Goal: Task Accomplishment & Management: Use online tool/utility

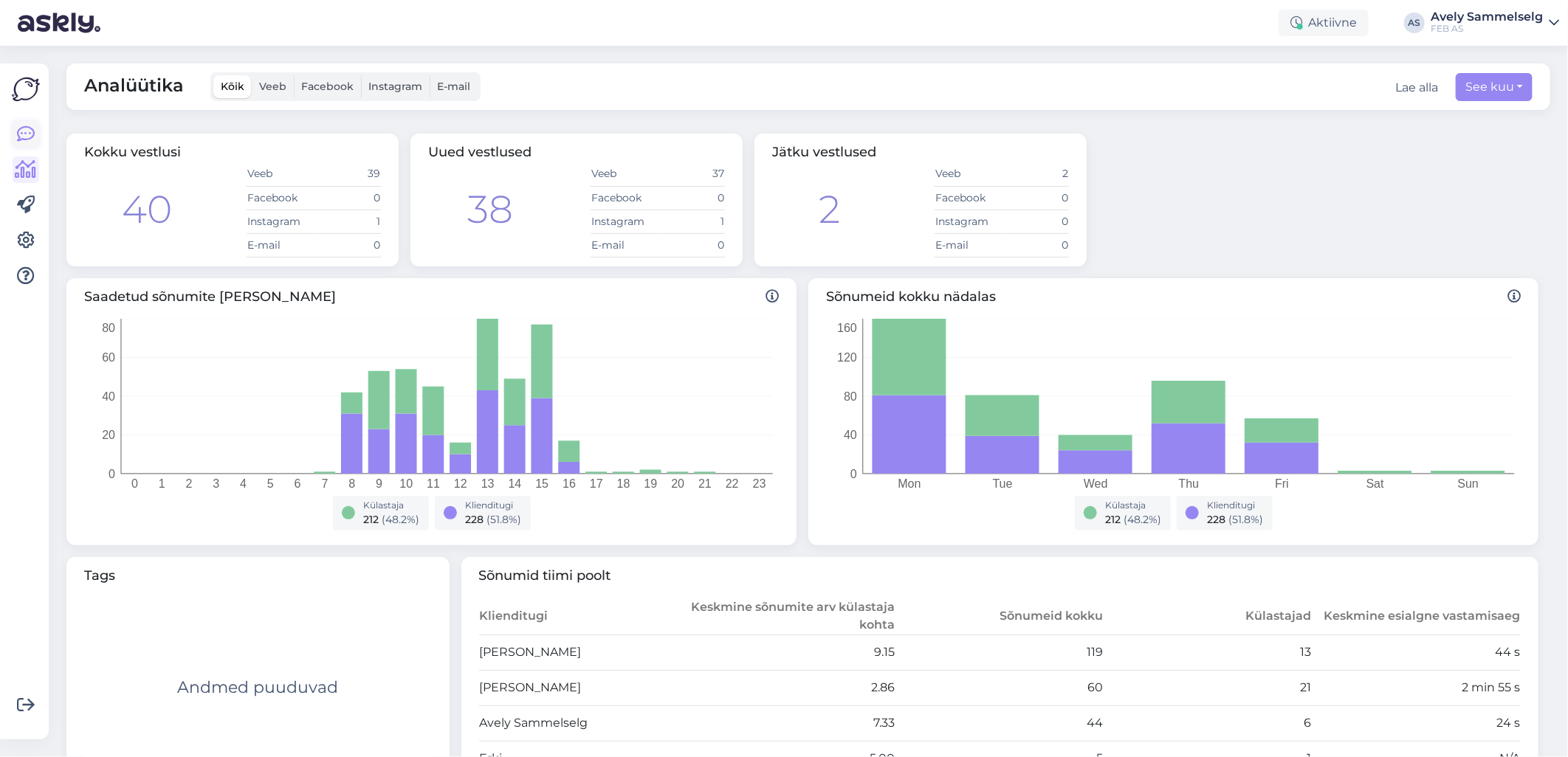
click at [22, 128] on icon at bounding box center [26, 134] width 18 height 18
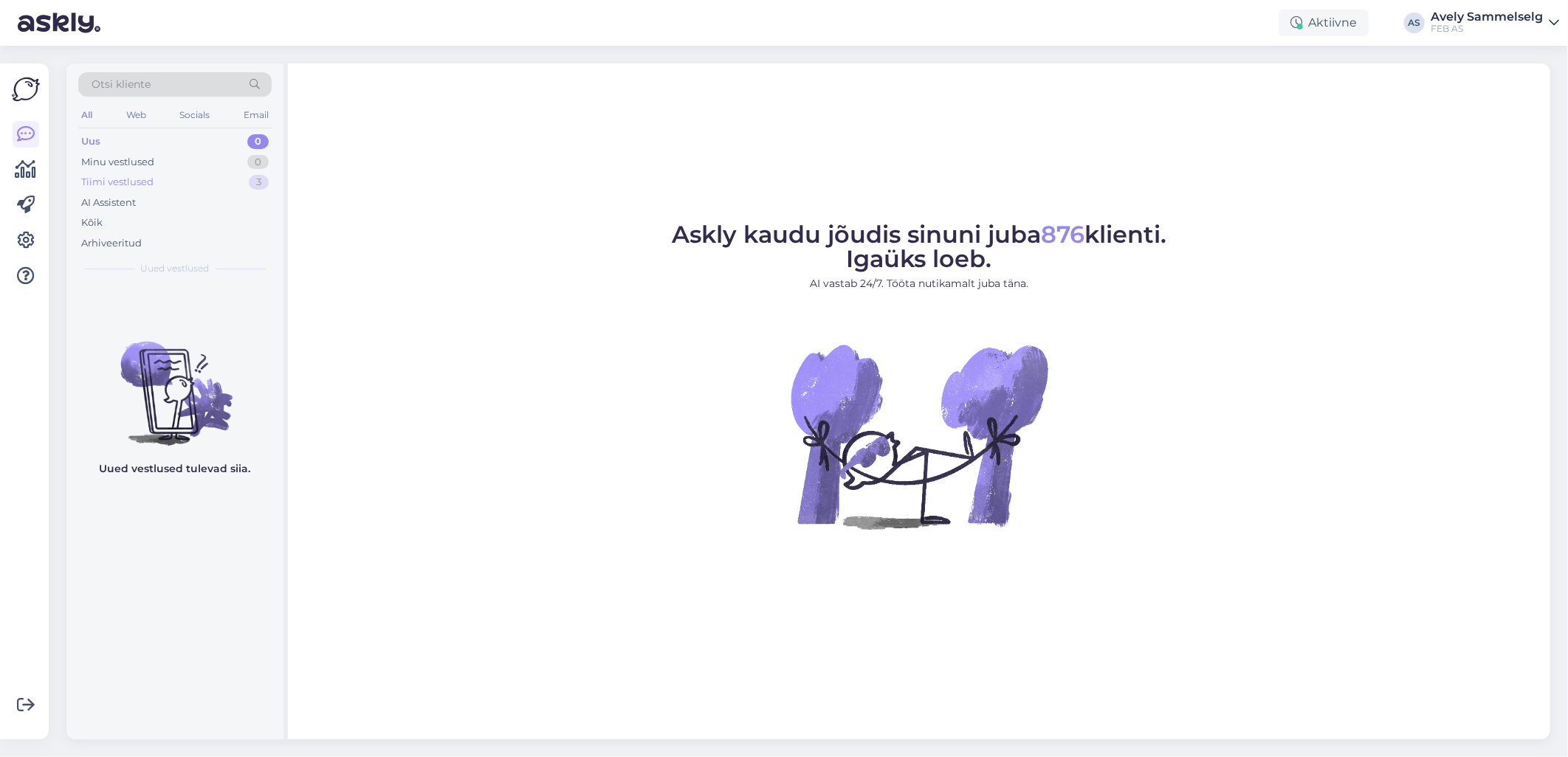
click at [186, 188] on div "Tiimi vestlused 3" at bounding box center [175, 181] width 193 height 20
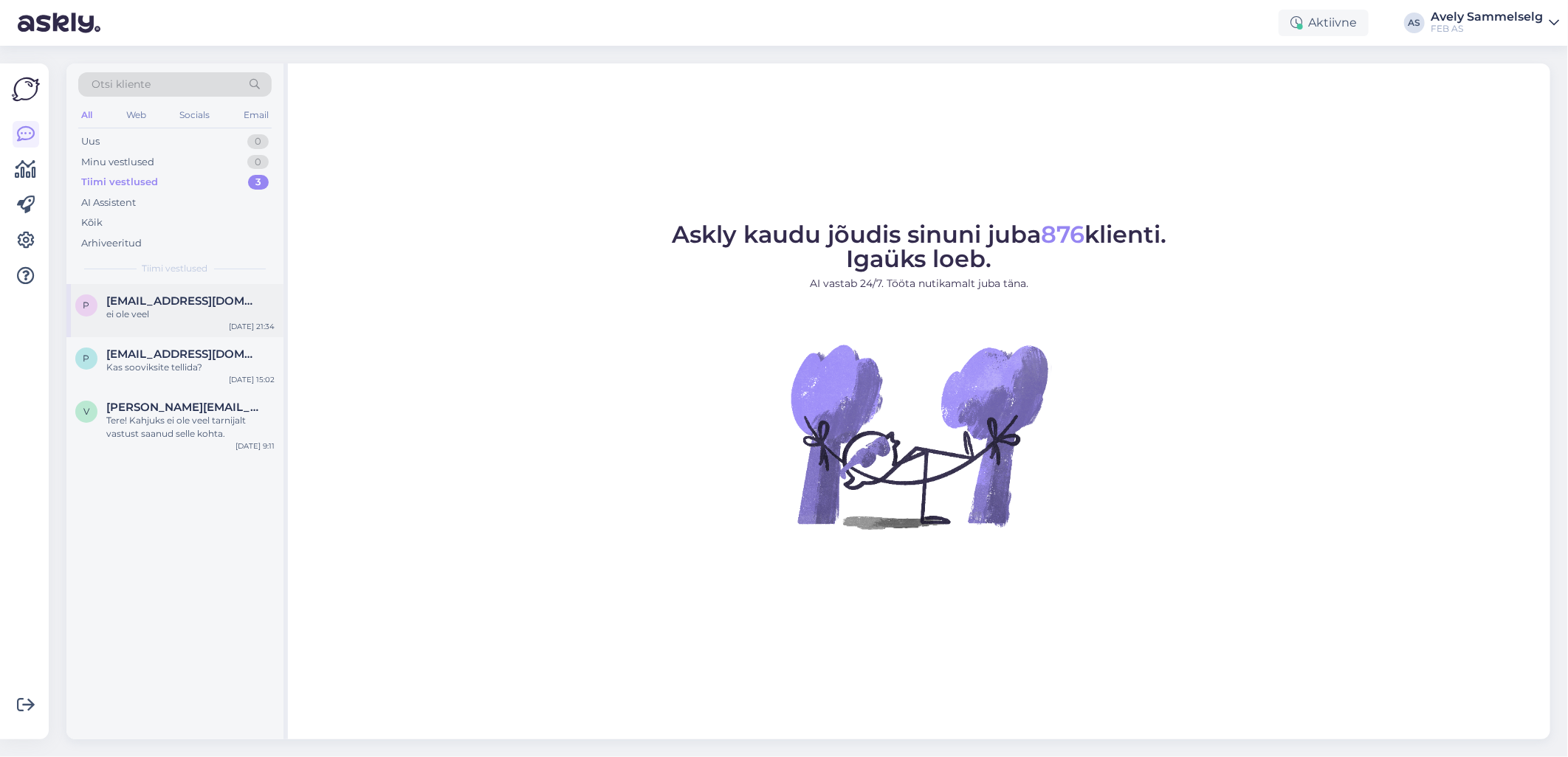
click at [174, 320] on div "ei ole veel" at bounding box center [191, 314] width 168 height 13
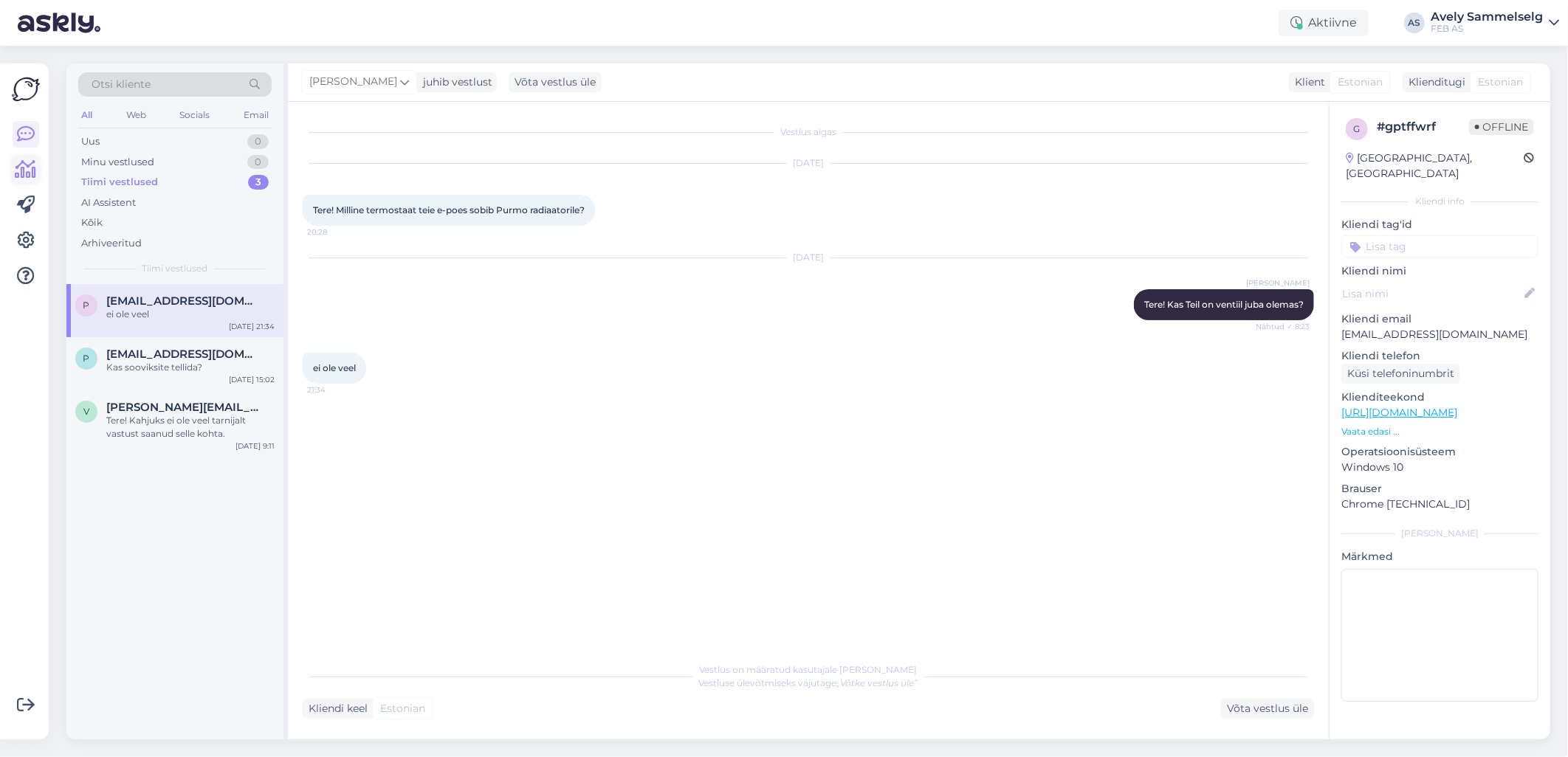
click at [25, 168] on icon at bounding box center [26, 170] width 21 height 18
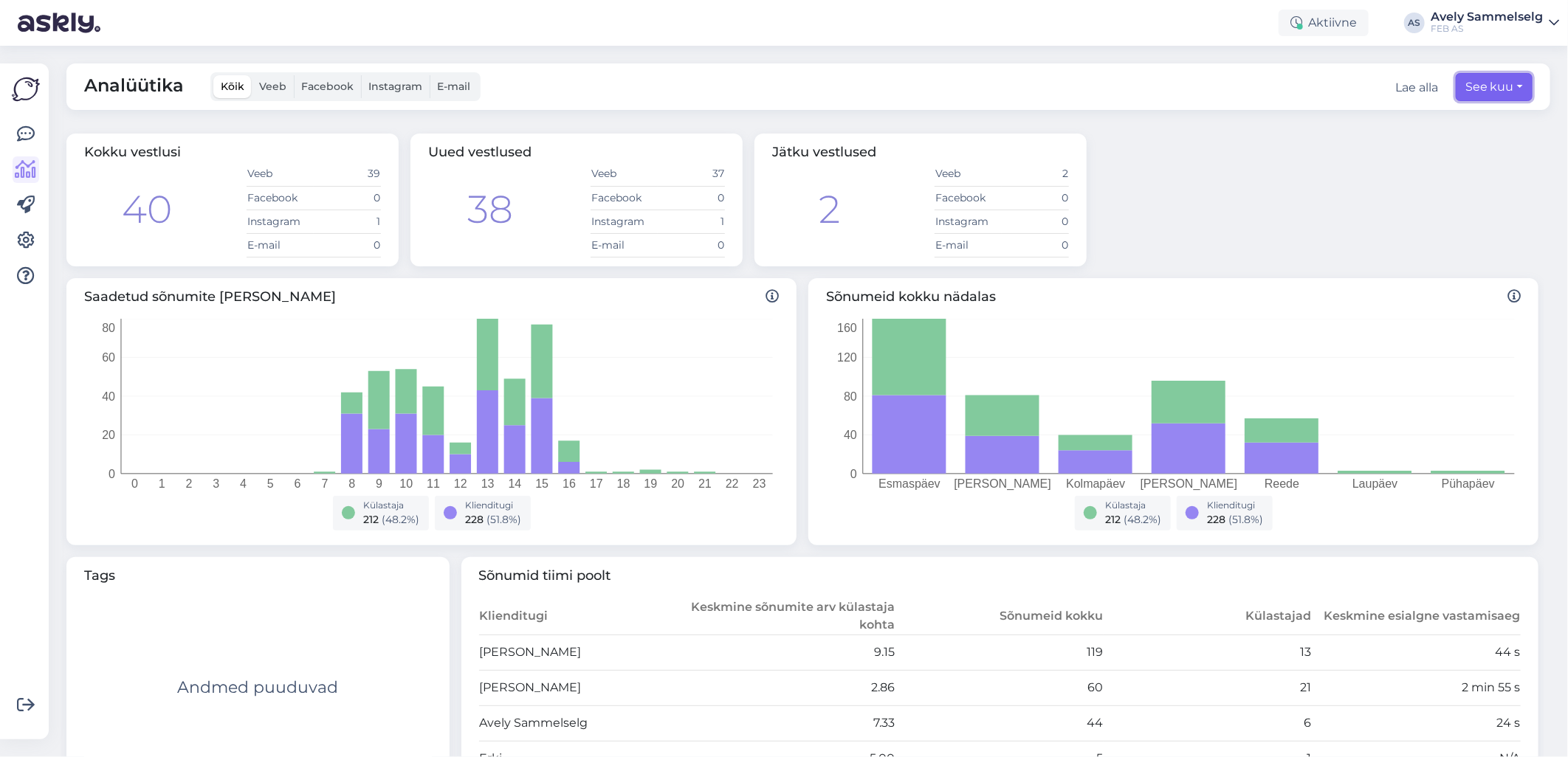
click at [1467, 86] on button "See kuu" at bounding box center [1494, 87] width 77 height 28
select select "7"
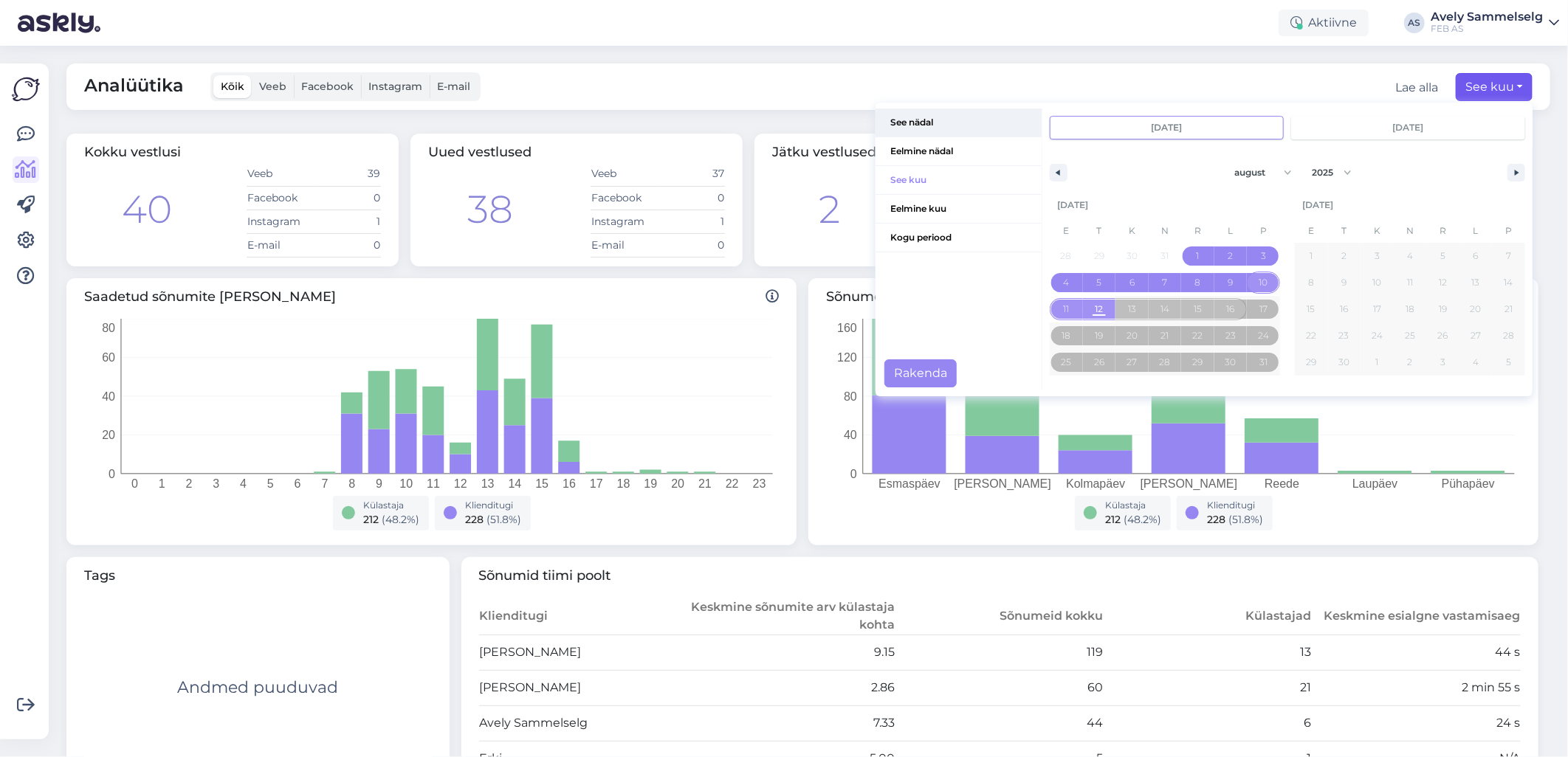
click at [905, 119] on span "See nädal" at bounding box center [958, 123] width 166 height 28
